Goal: Task Accomplishment & Management: Manage account settings

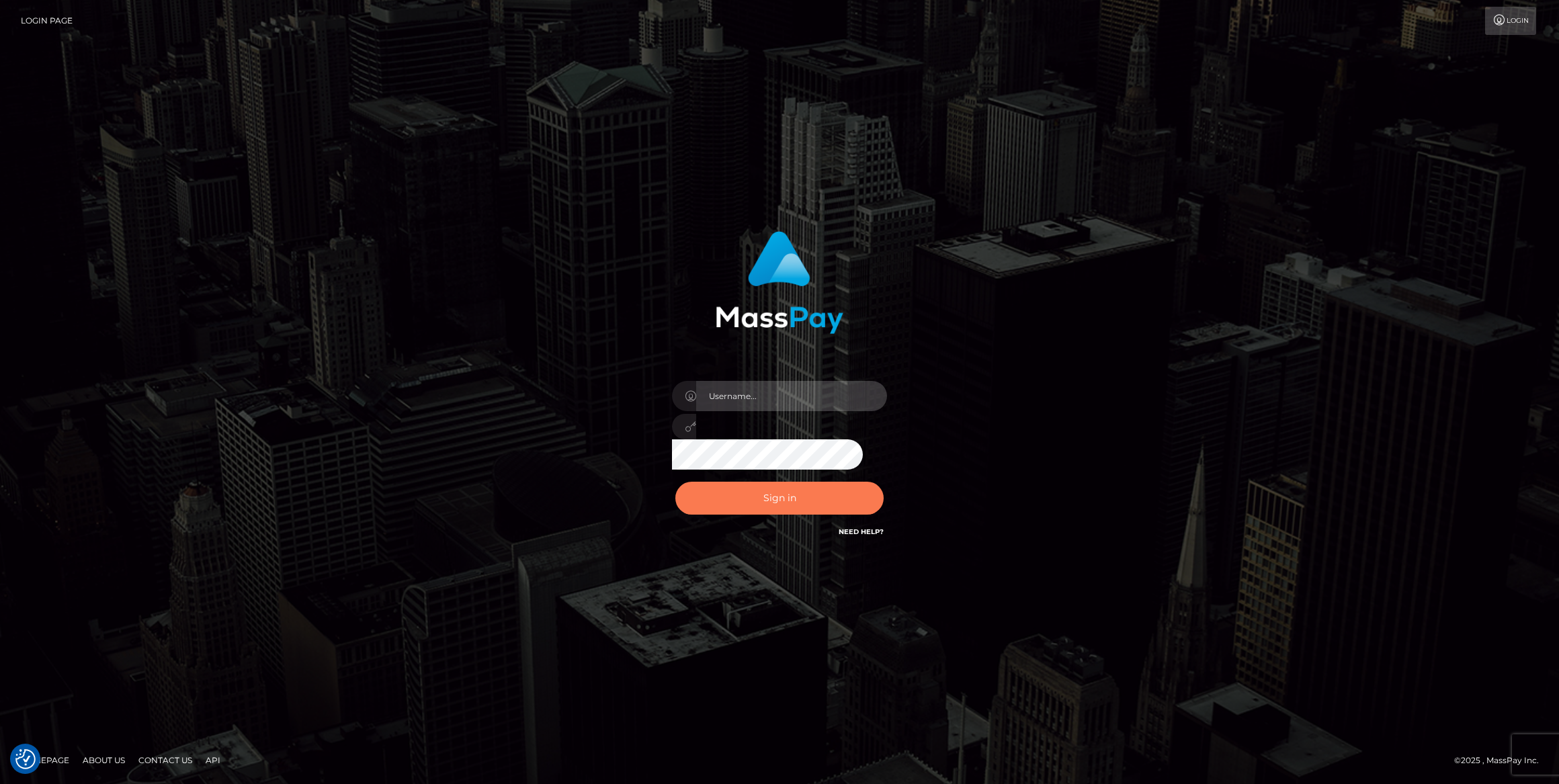
type input "[PERSON_NAME].ace"
click at [787, 496] on button "Sign in" at bounding box center [779, 498] width 208 height 33
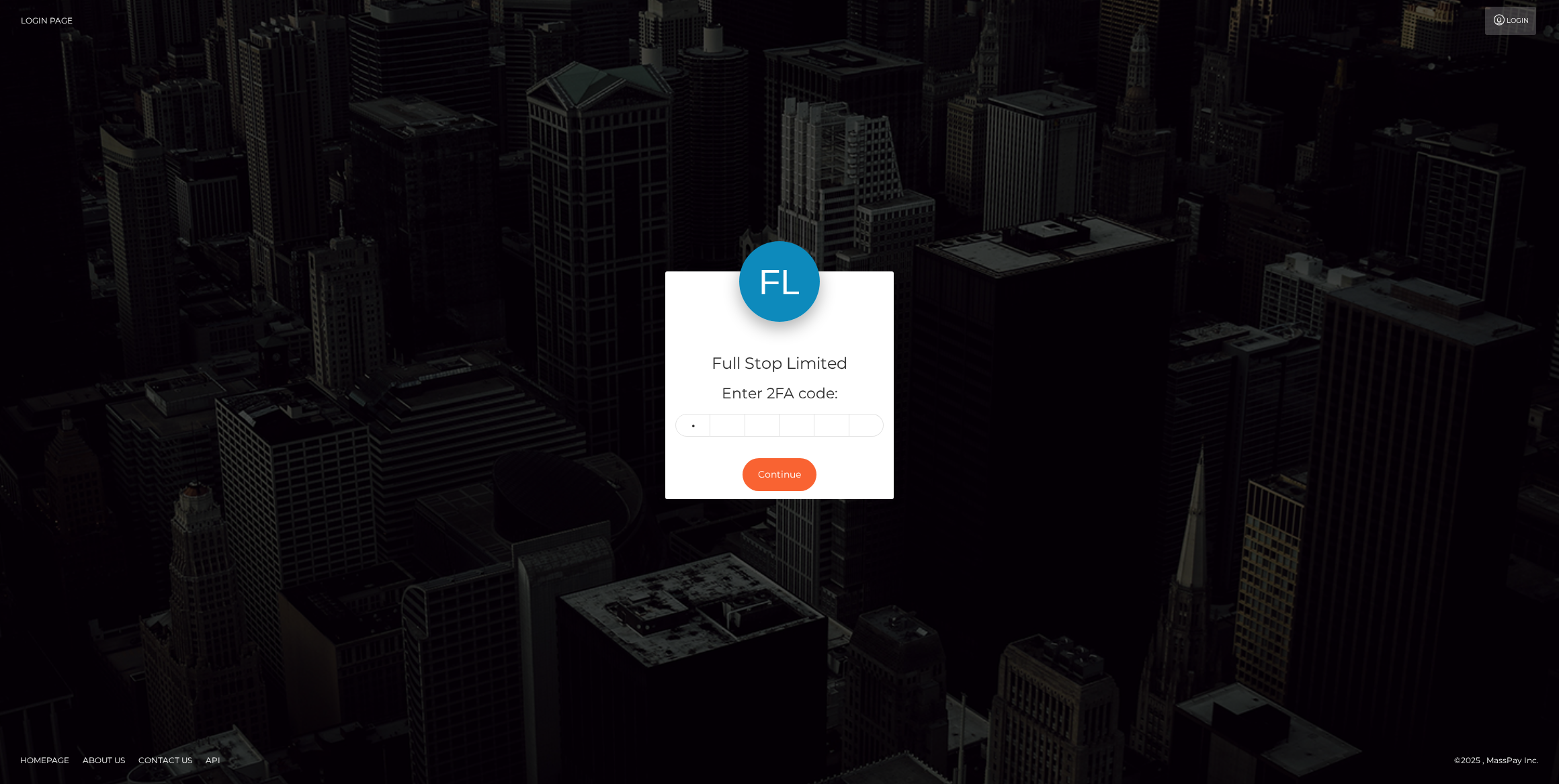
type input "2"
type input "5"
type input "2"
type input "7"
type input "1"
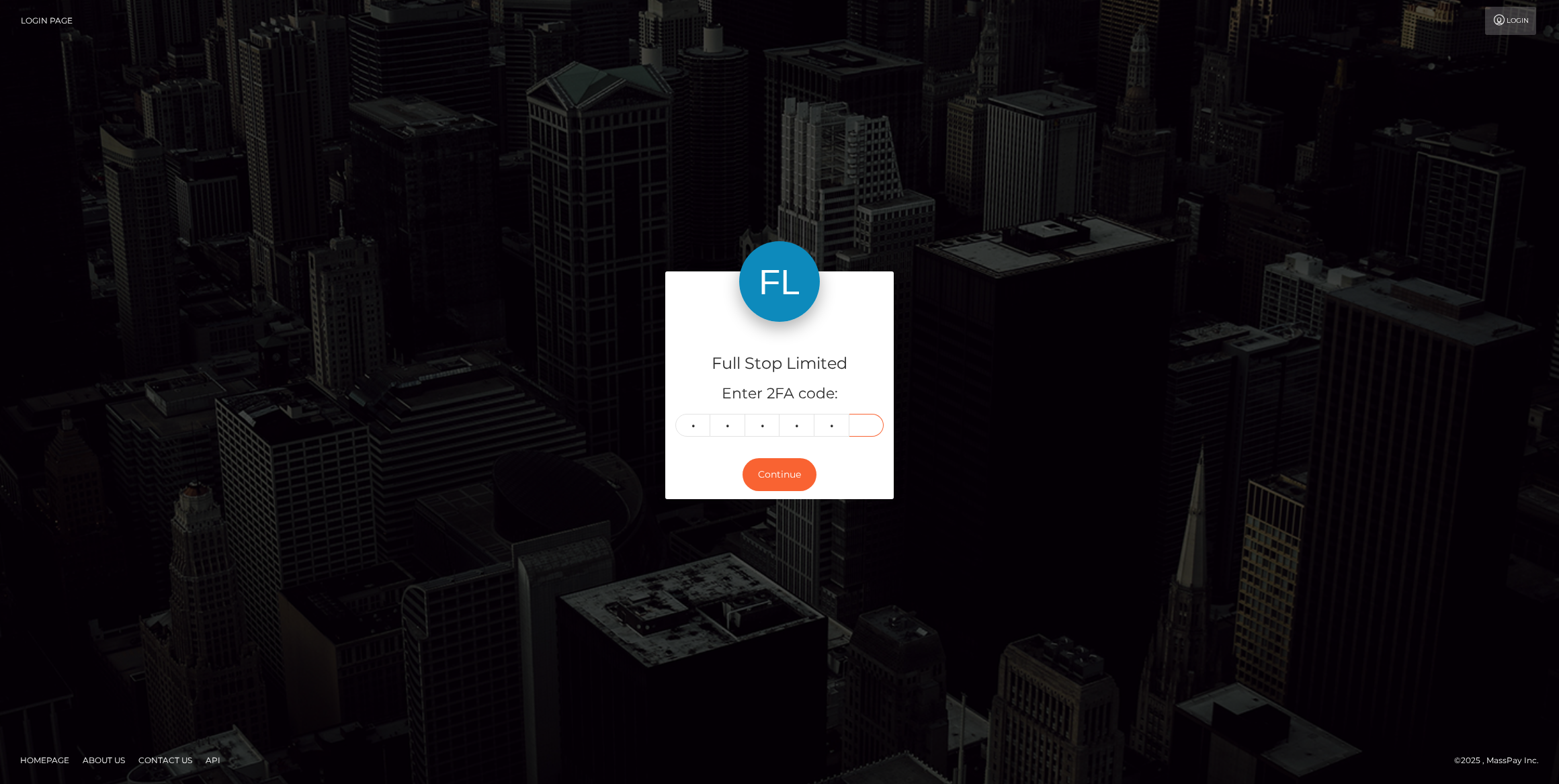
type input "9"
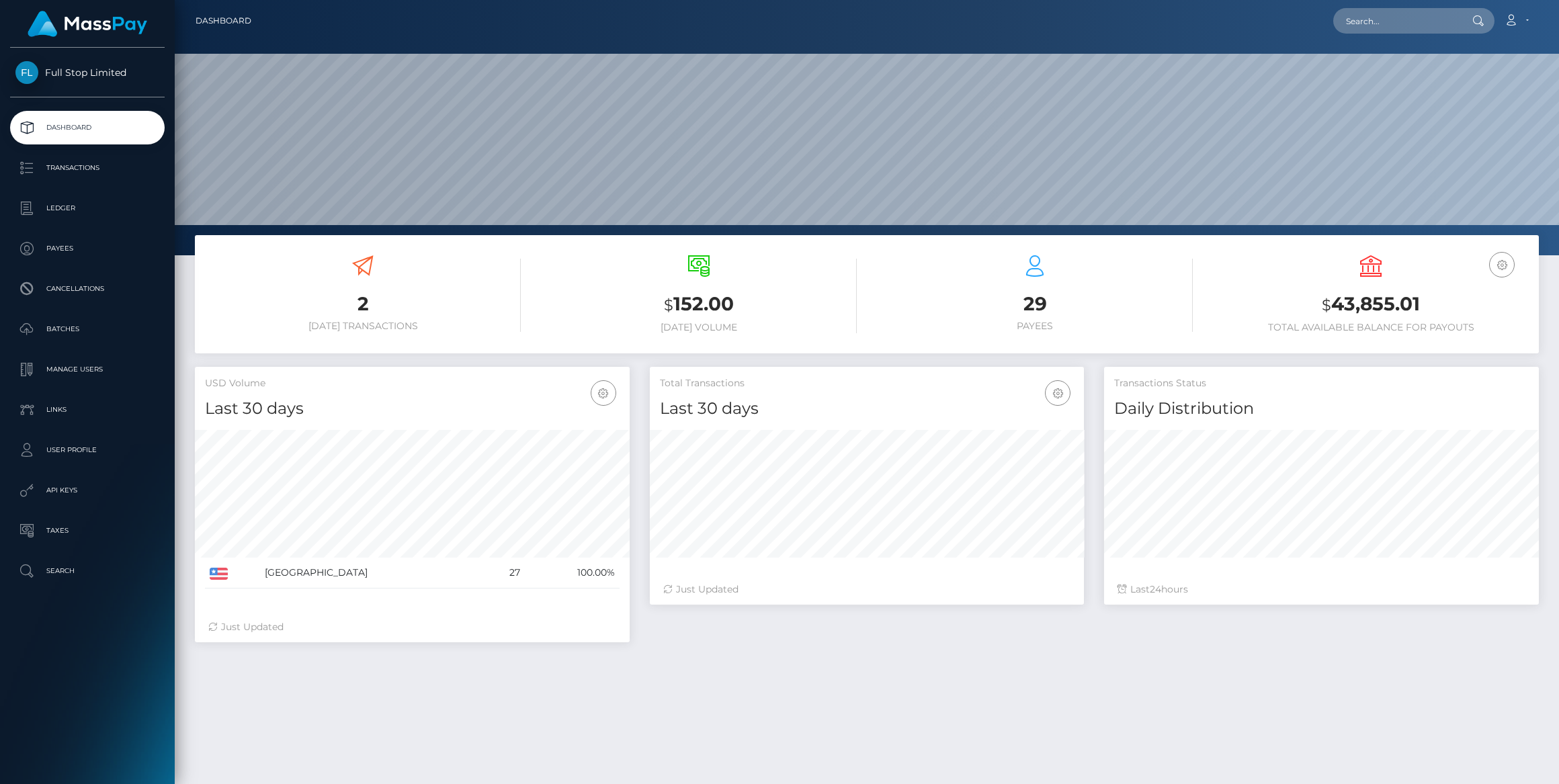
scroll to position [238, 435]
click at [66, 366] on p "Manage Users" at bounding box center [88, 369] width 144 height 20
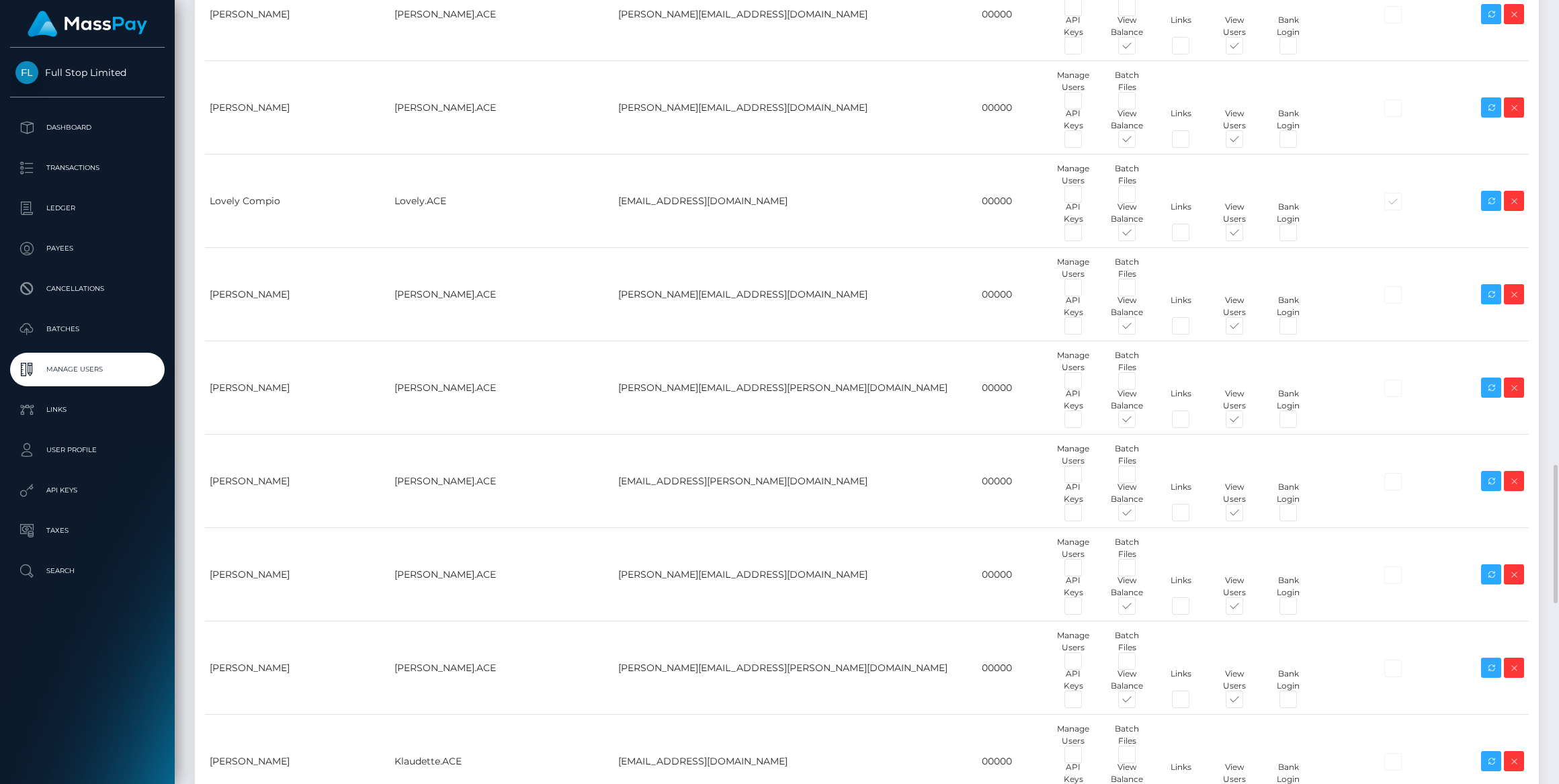
scroll to position [2807, 0]
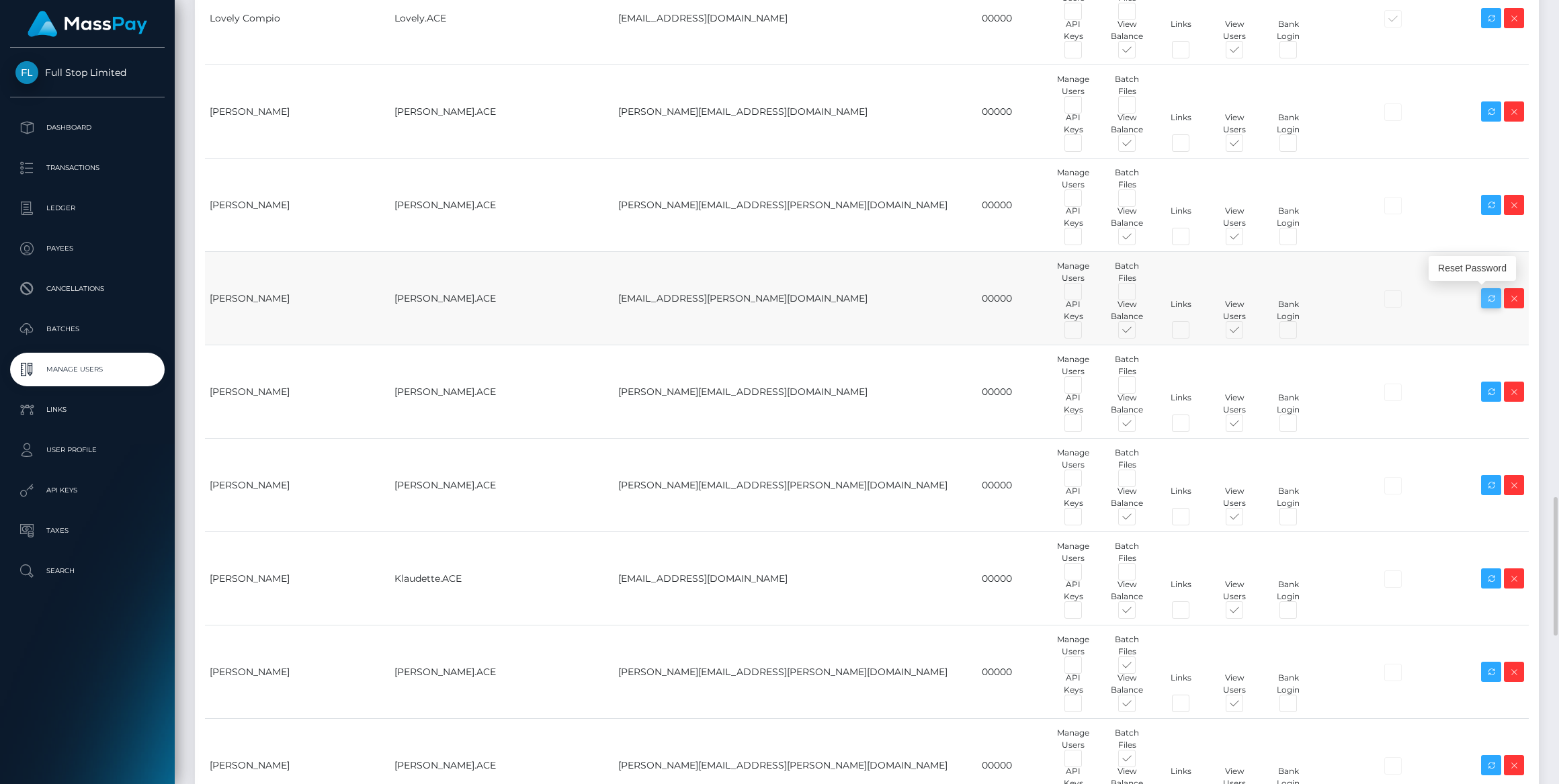
click at [1488, 294] on icon at bounding box center [1491, 298] width 16 height 17
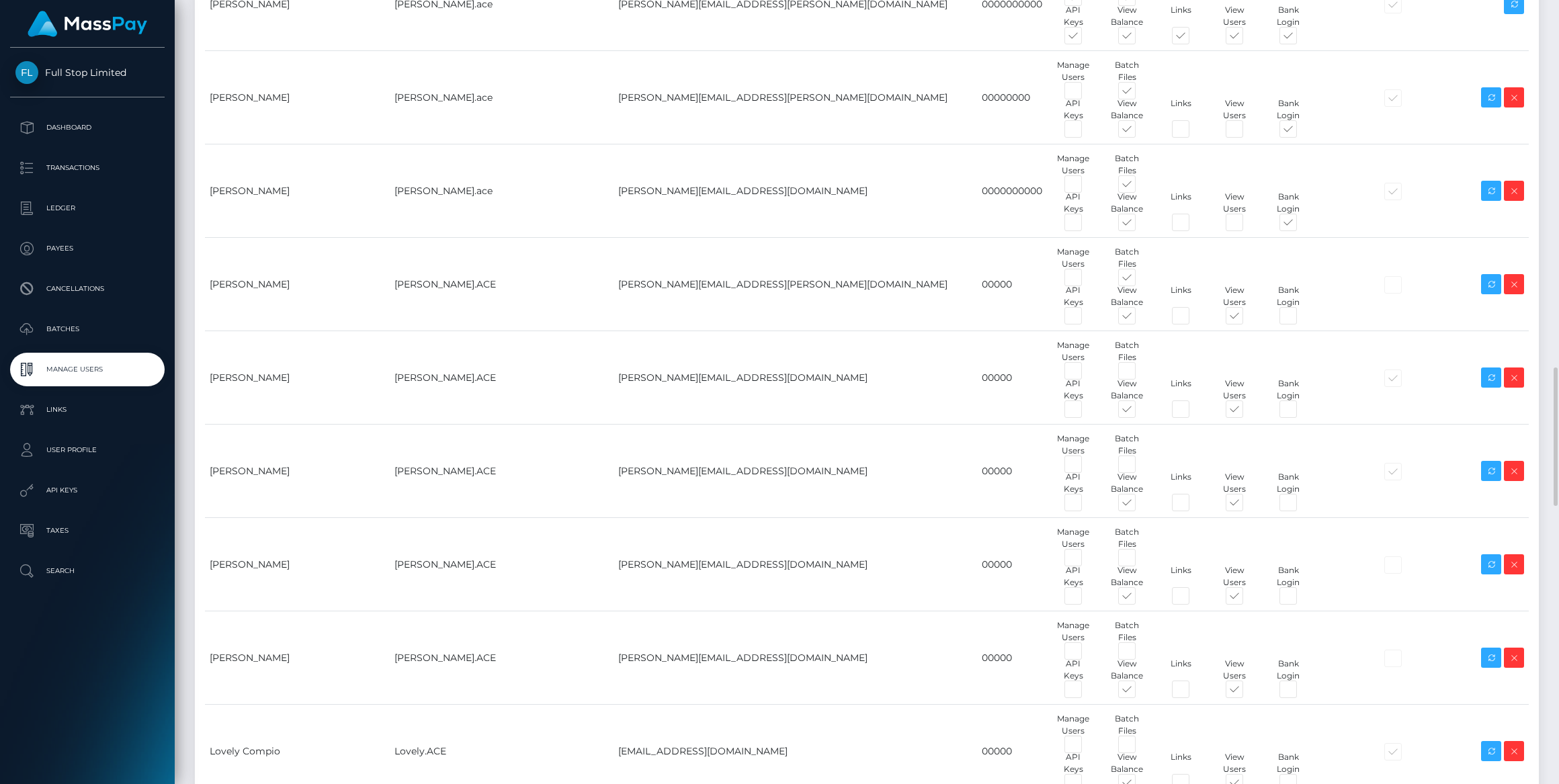
scroll to position [2319, 0]
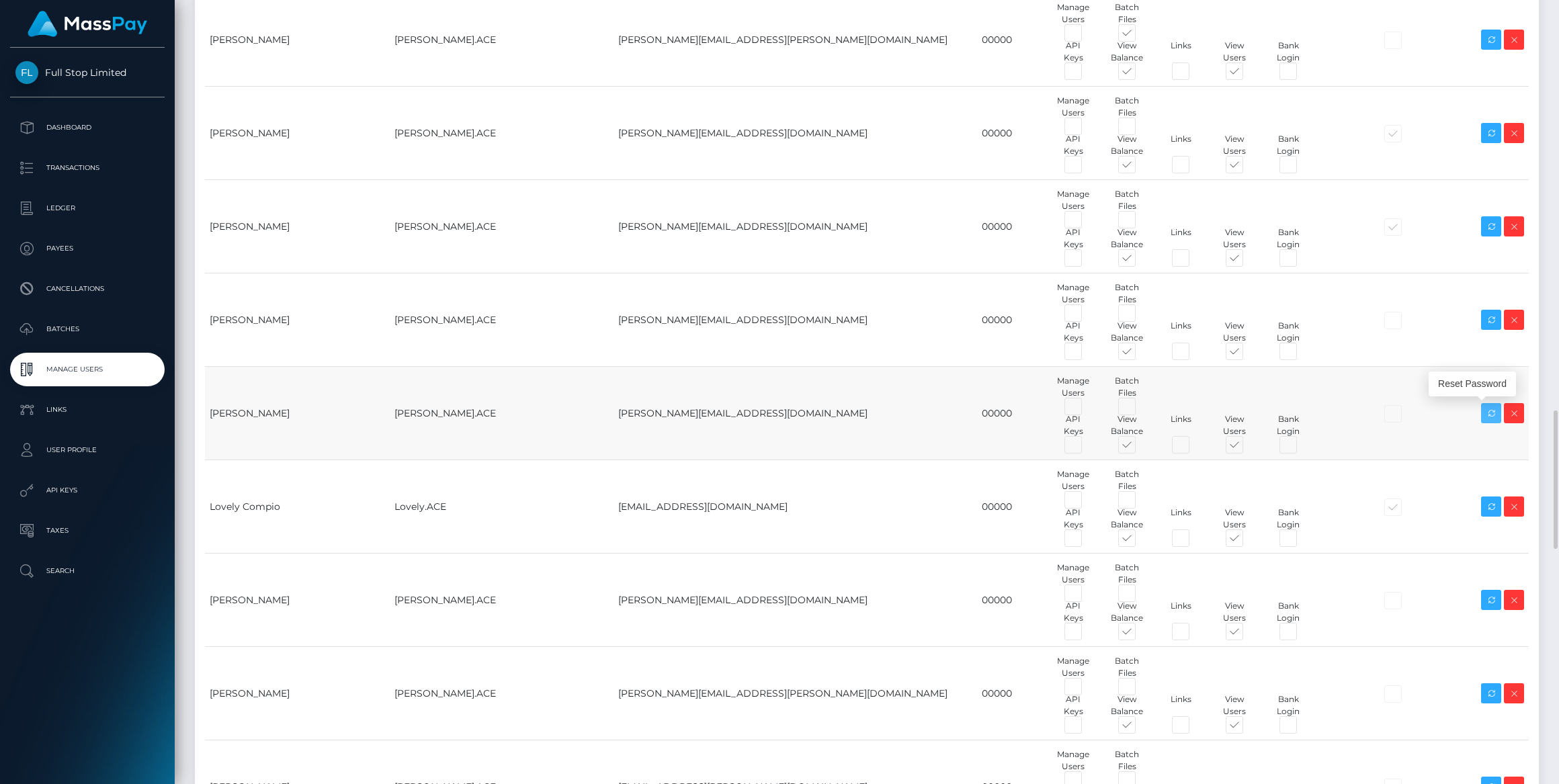
drag, startPoint x: 1491, startPoint y: 412, endPoint x: 1400, endPoint y: 411, distance: 91.0
click at [1491, 412] on icon at bounding box center [1491, 413] width 16 height 17
